Goal: Task Accomplishment & Management: Manage account settings

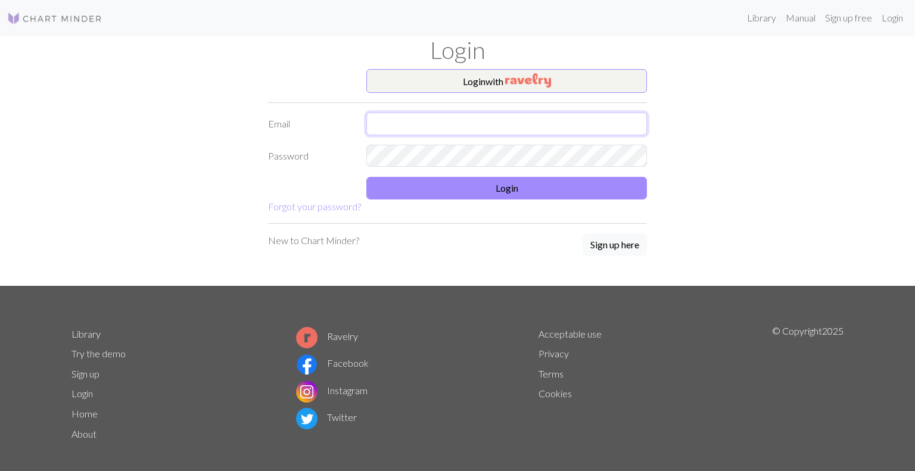
click at [481, 125] on input "text" at bounding box center [506, 124] width 280 height 23
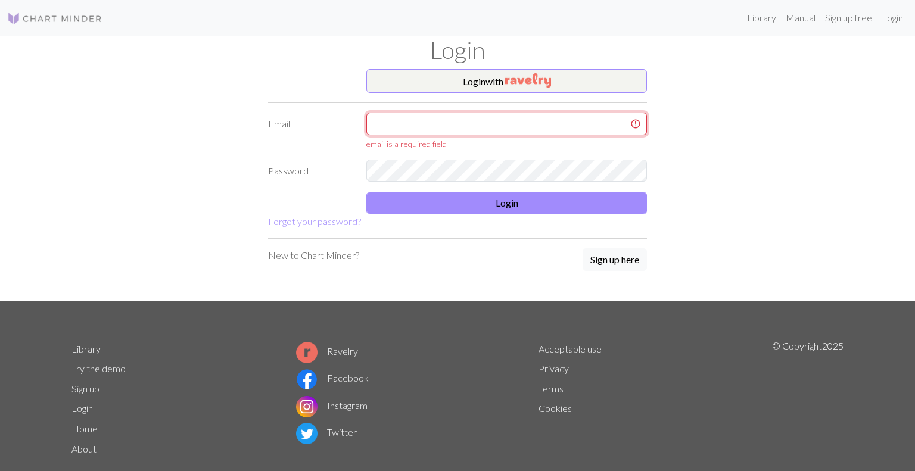
type input "[PERSON_NAME][EMAIL_ADDRESS][DOMAIN_NAME]"
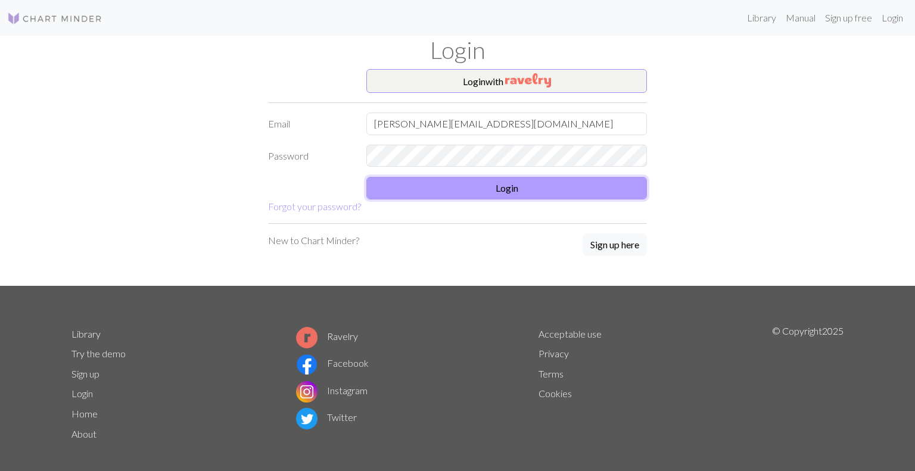
click at [475, 183] on button "Login" at bounding box center [506, 188] width 280 height 23
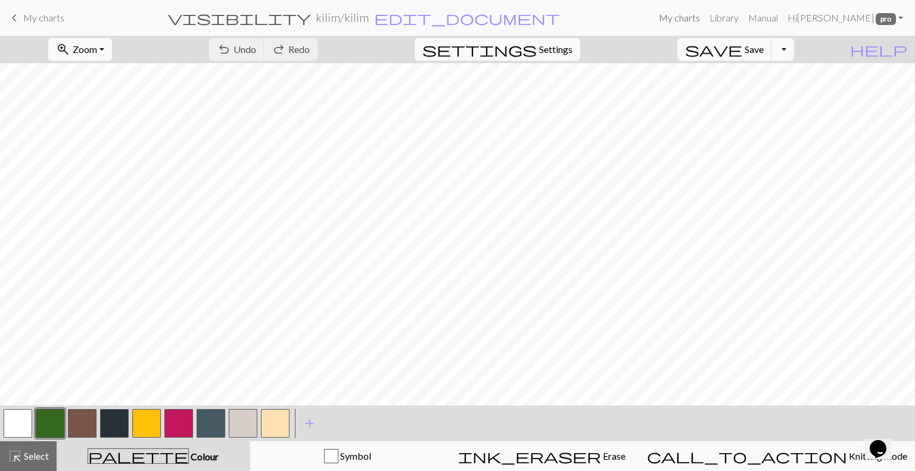
click at [675, 15] on link "My charts" at bounding box center [679, 18] width 51 height 24
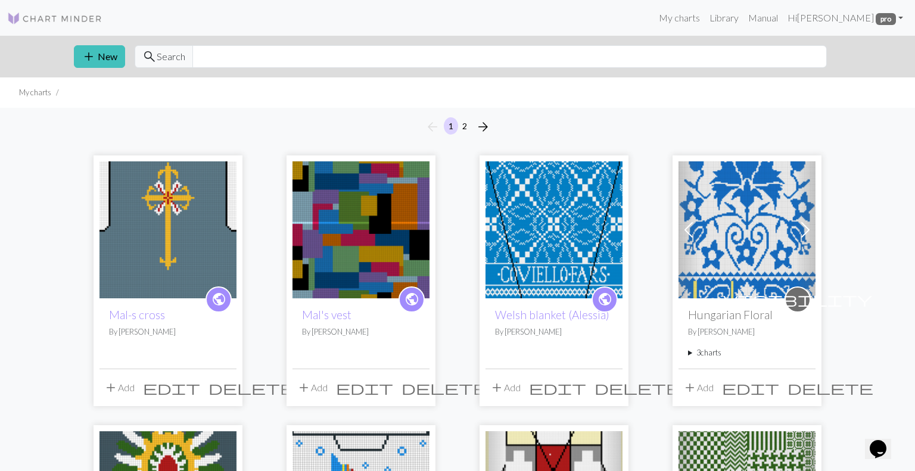
click at [744, 226] on img at bounding box center [746, 229] width 137 height 137
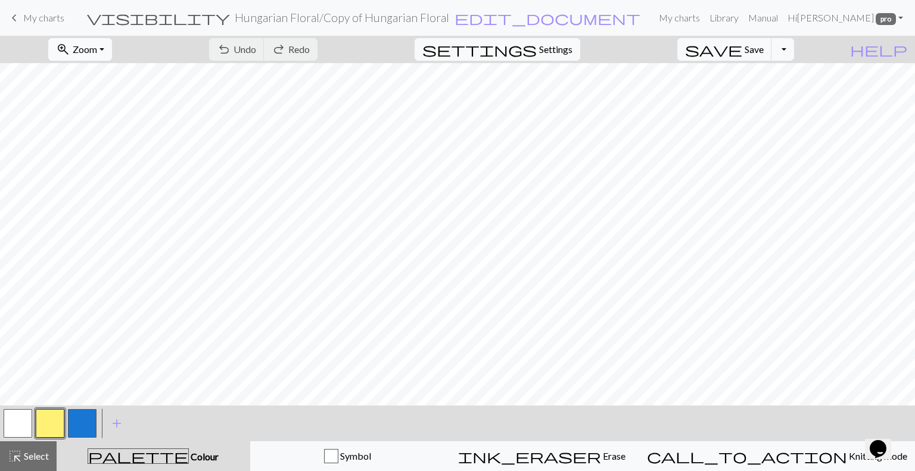
click at [112, 44] on button "zoom_in Zoom Zoom" at bounding box center [80, 49] width 64 height 23
click at [88, 139] on button "50%" at bounding box center [96, 142] width 94 height 19
click at [693, 17] on link "My charts" at bounding box center [679, 18] width 51 height 24
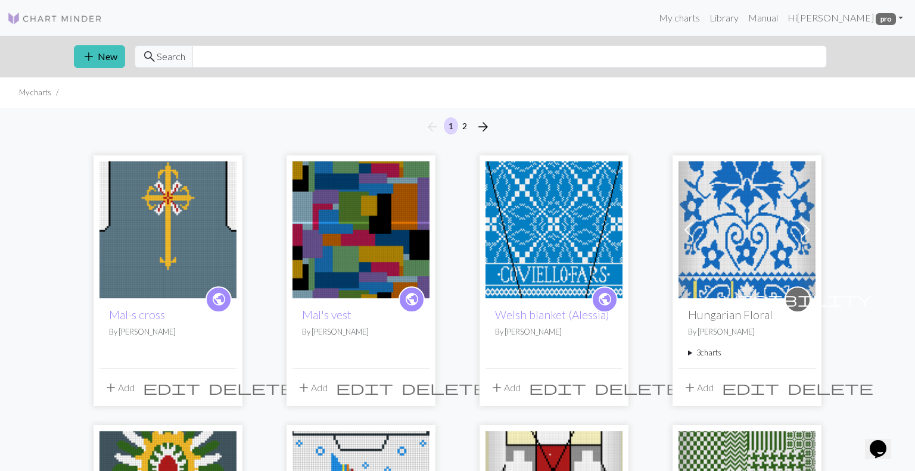
click at [710, 352] on summary "3 charts" at bounding box center [747, 352] width 118 height 11
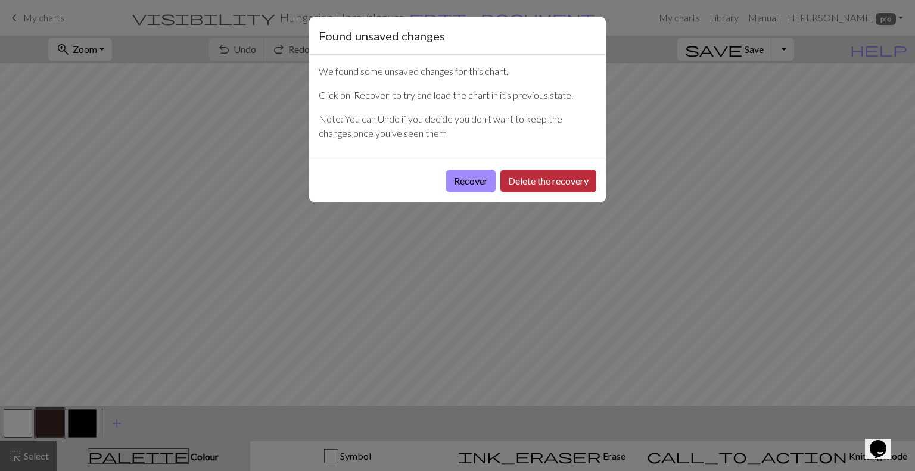
click at [541, 177] on button "Delete the recovery" at bounding box center [548, 181] width 96 height 23
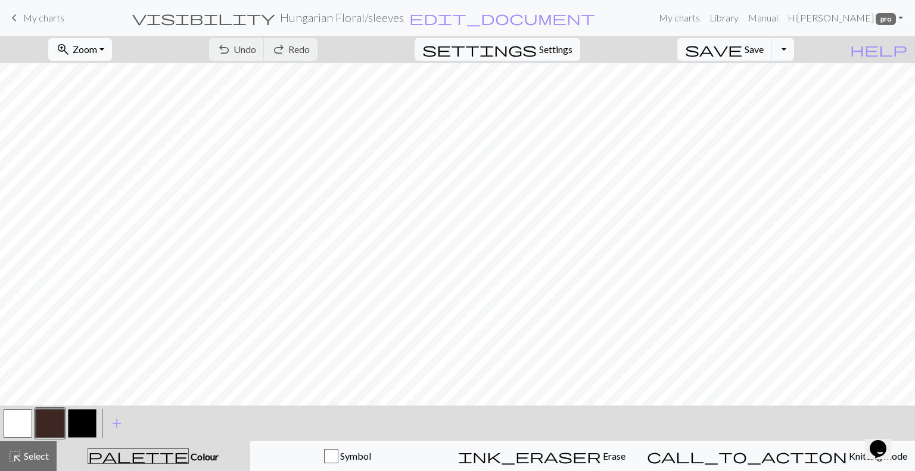
click at [97, 49] on span "Zoom" at bounding box center [85, 48] width 24 height 11
click at [89, 137] on button "50%" at bounding box center [96, 142] width 94 height 19
click at [696, 17] on link "My charts" at bounding box center [679, 18] width 51 height 24
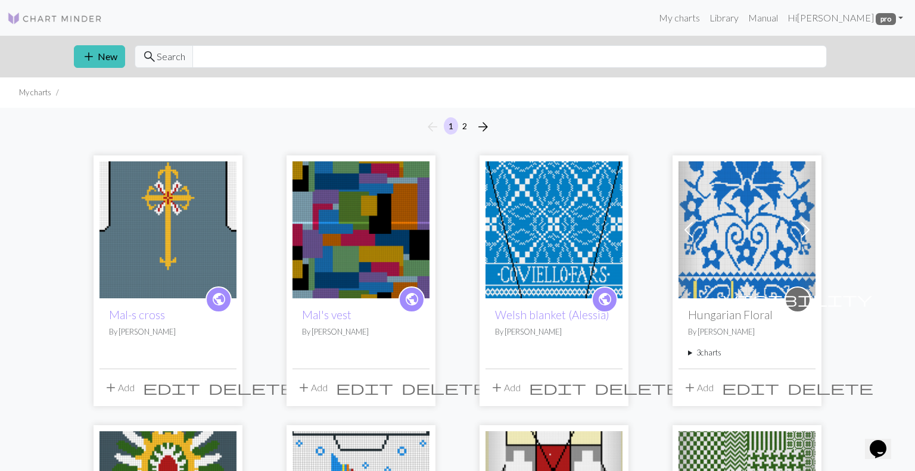
click at [713, 351] on summary "3 charts" at bounding box center [747, 352] width 118 height 11
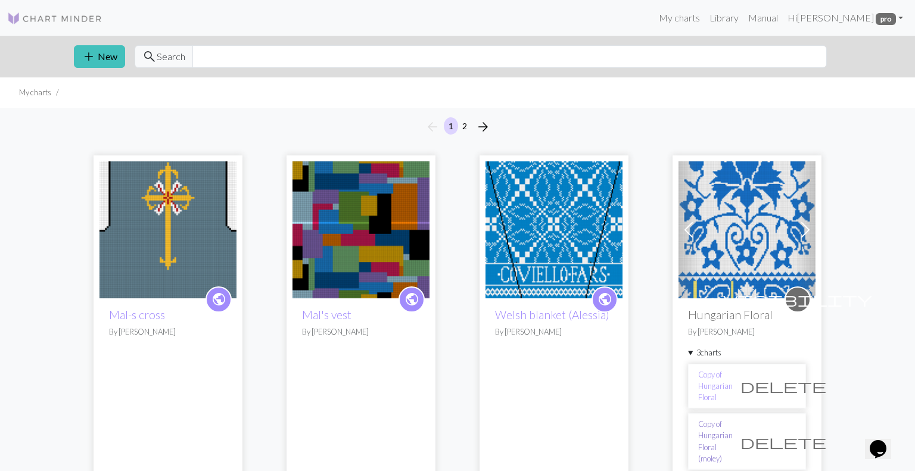
click at [732, 419] on link "Copy of Hungarian Floral (moley)" at bounding box center [715, 442] width 35 height 46
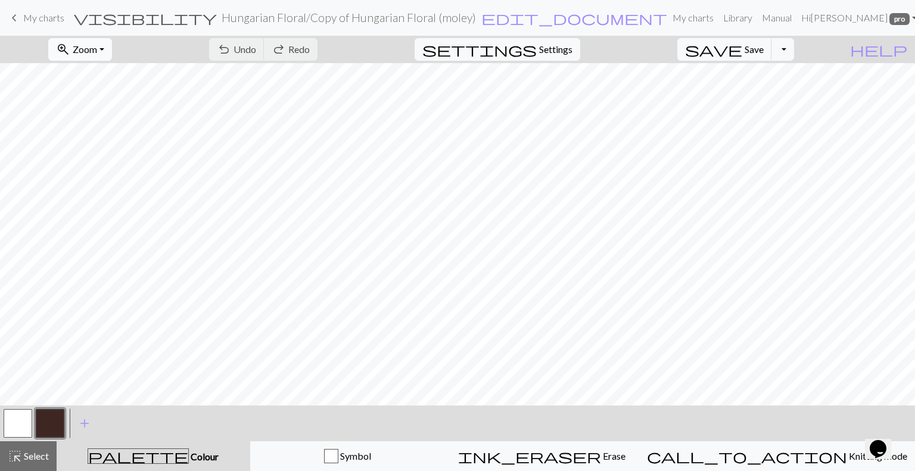
click at [112, 48] on button "zoom_in Zoom Zoom" at bounding box center [80, 49] width 64 height 23
click at [99, 140] on button "50%" at bounding box center [96, 142] width 94 height 19
click at [21, 14] on link "keyboard_arrow_left My charts" at bounding box center [35, 18] width 57 height 20
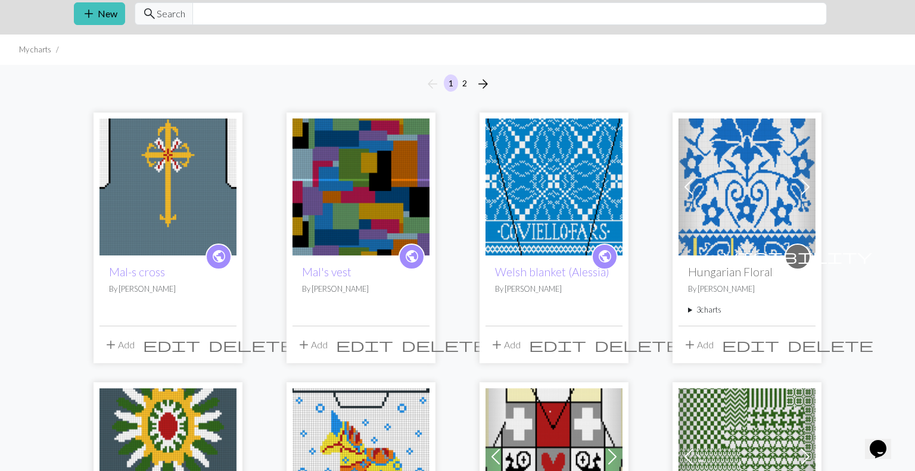
scroll to position [24, 0]
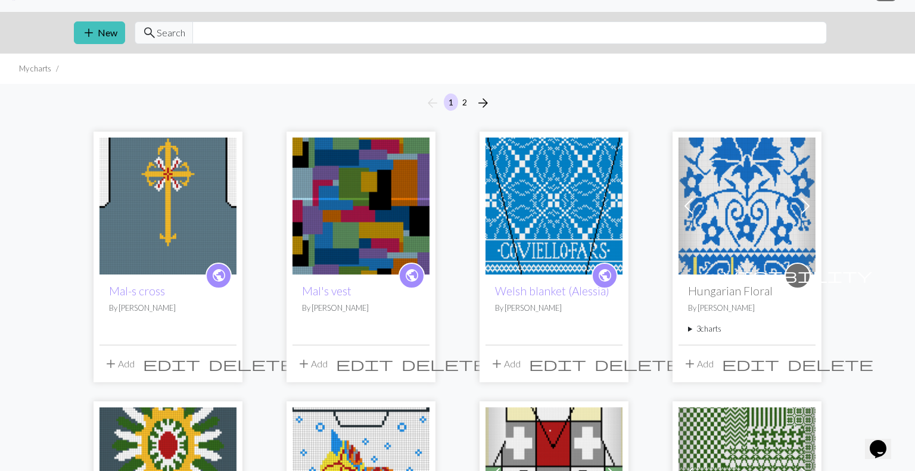
click at [719, 205] on img at bounding box center [746, 206] width 137 height 137
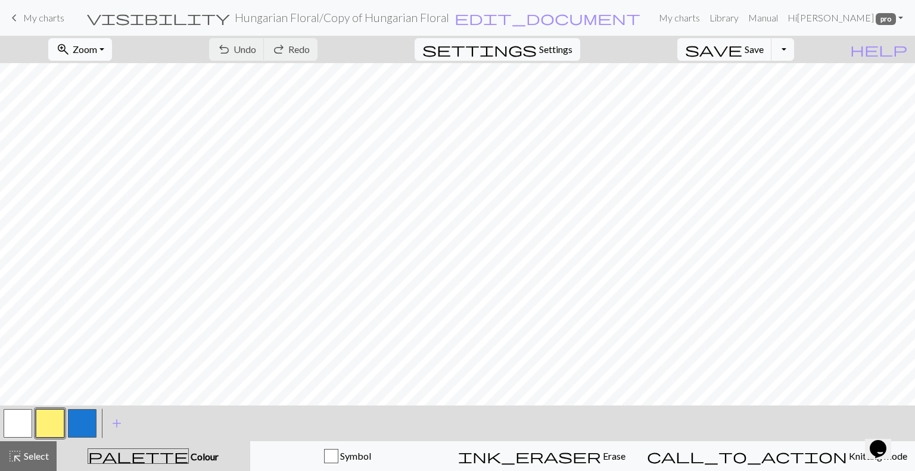
click at [97, 49] on span "Zoom" at bounding box center [85, 48] width 24 height 11
click at [95, 138] on button "50%" at bounding box center [96, 142] width 94 height 19
